Goal: Task Accomplishment & Management: Manage account settings

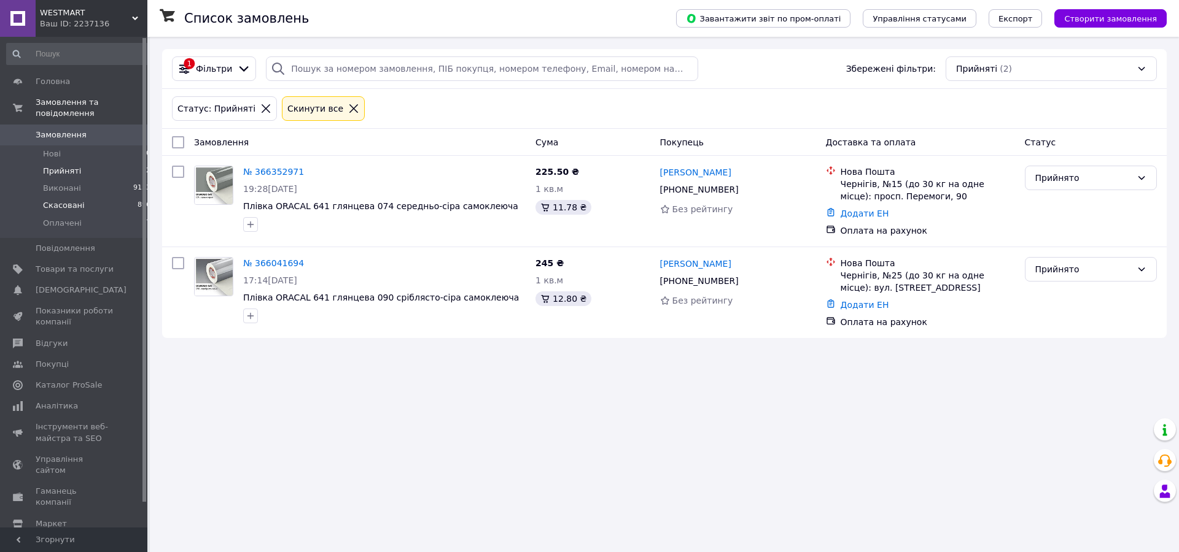
click at [60, 200] on span "Скасовані" at bounding box center [64, 205] width 42 height 11
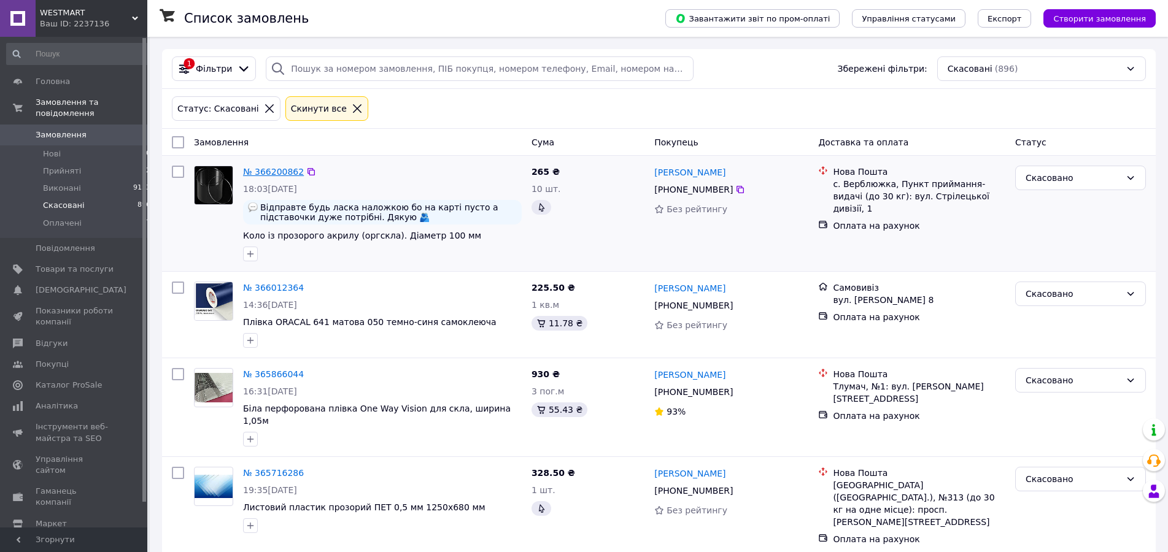
click at [286, 174] on link "№ 366200862" at bounding box center [273, 172] width 61 height 10
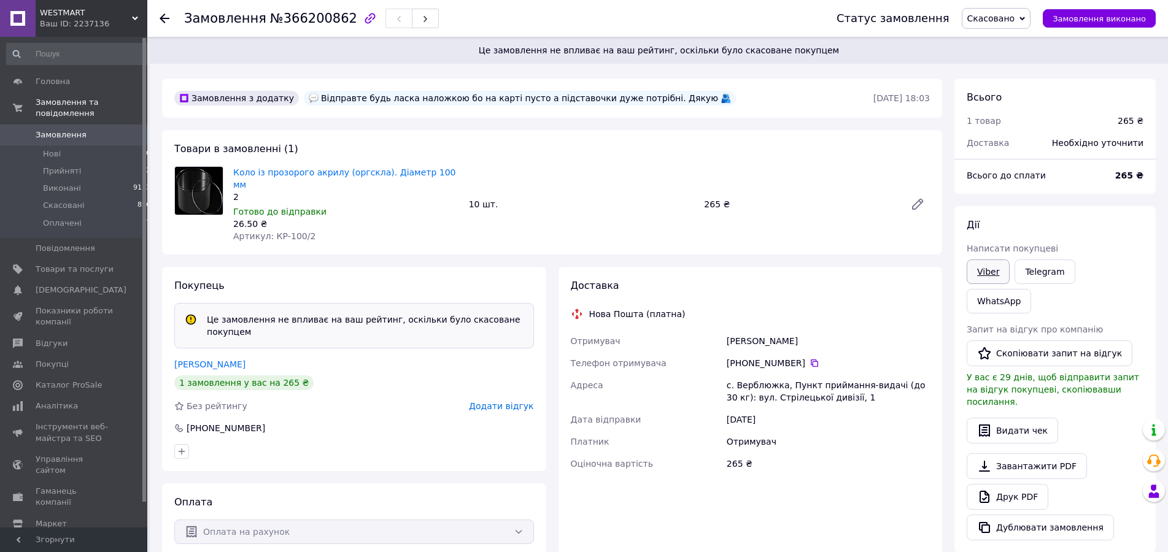
click at [991, 271] on link "Viber" at bounding box center [988, 272] width 43 height 25
click at [69, 166] on span "Прийняті" at bounding box center [62, 171] width 38 height 11
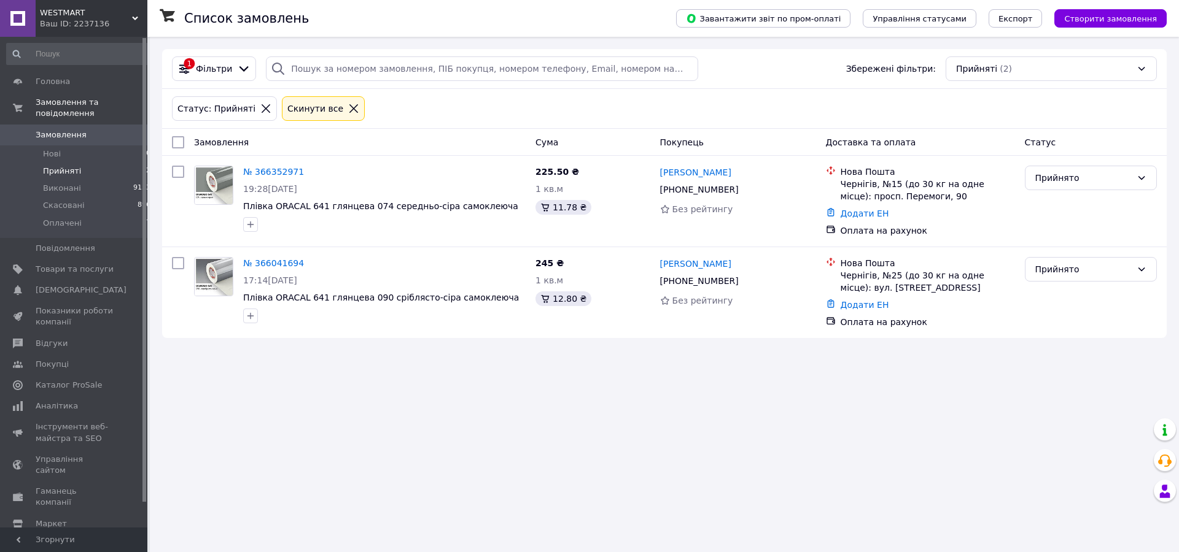
click at [63, 166] on span "Прийняті" at bounding box center [62, 171] width 38 height 11
click at [67, 218] on span "Оплачені" at bounding box center [62, 223] width 39 height 11
